Goal: Unclear: Browse casually

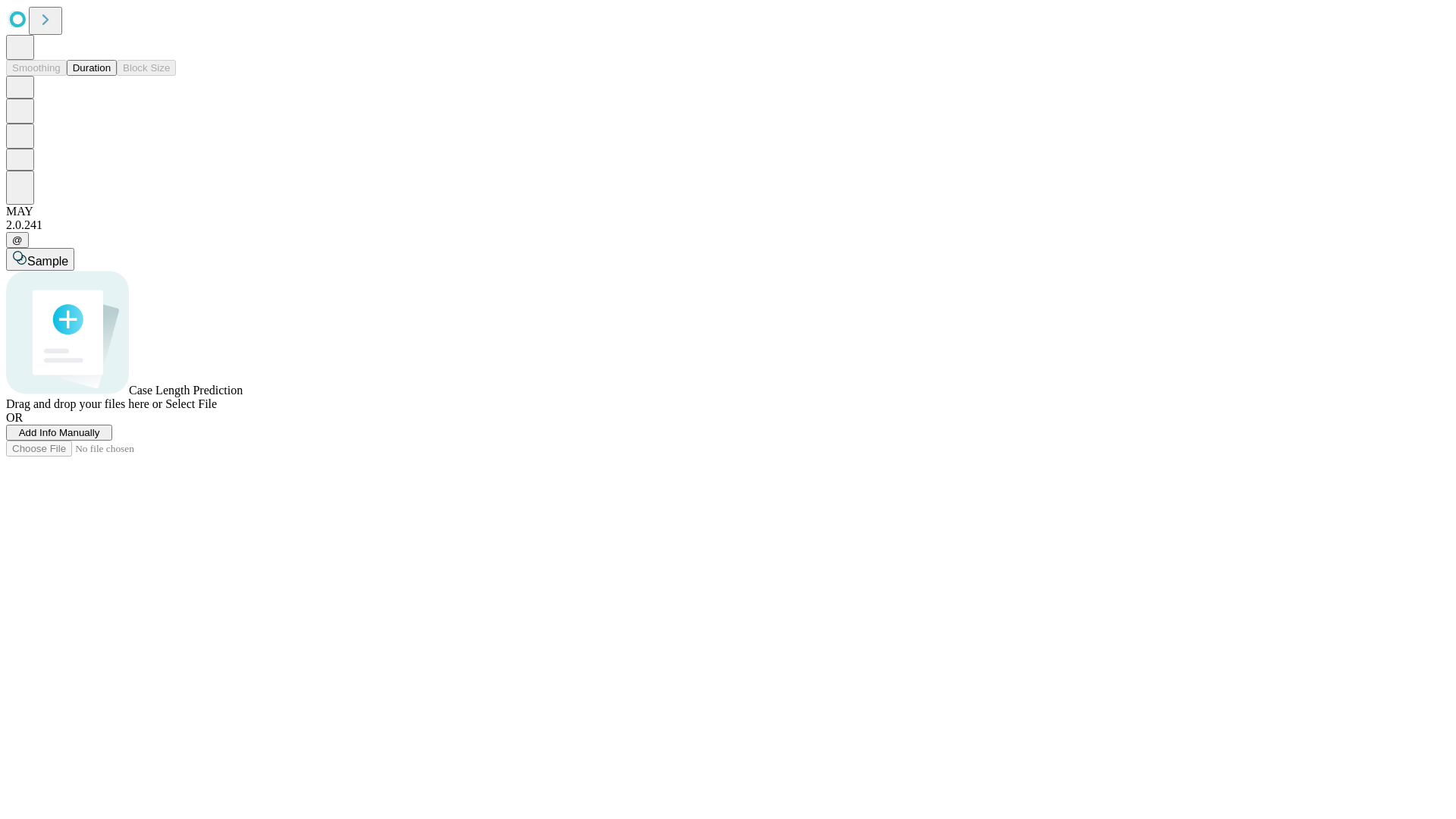
click at [110, 76] on button "Duration" at bounding box center [92, 68] width 50 height 16
click at [217, 410] on span "Select File" at bounding box center [191, 403] width 52 height 13
